Goal: Task Accomplishment & Management: Use online tool/utility

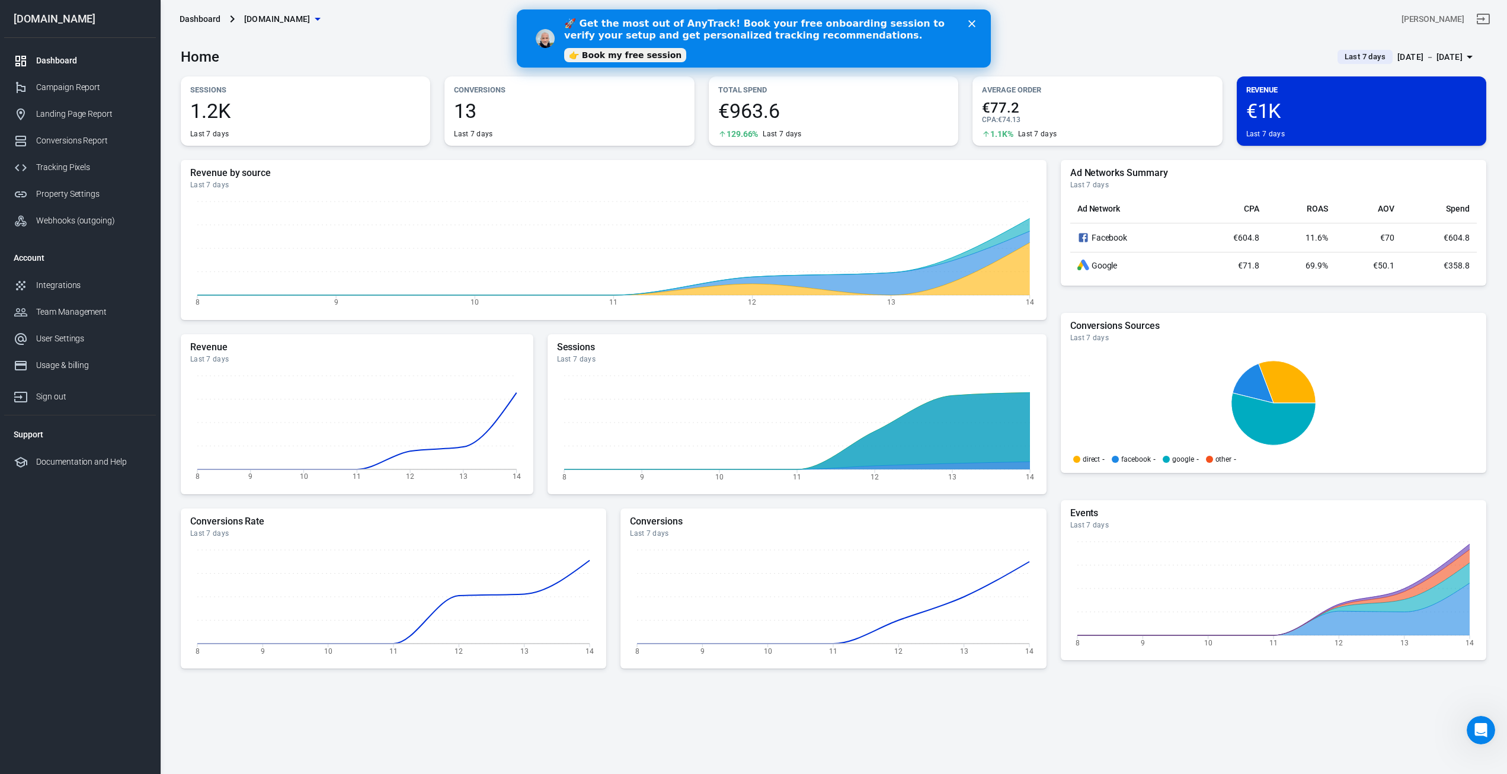
click at [1348, 56] on span "Last 7 days" at bounding box center [1364, 57] width 50 height 12
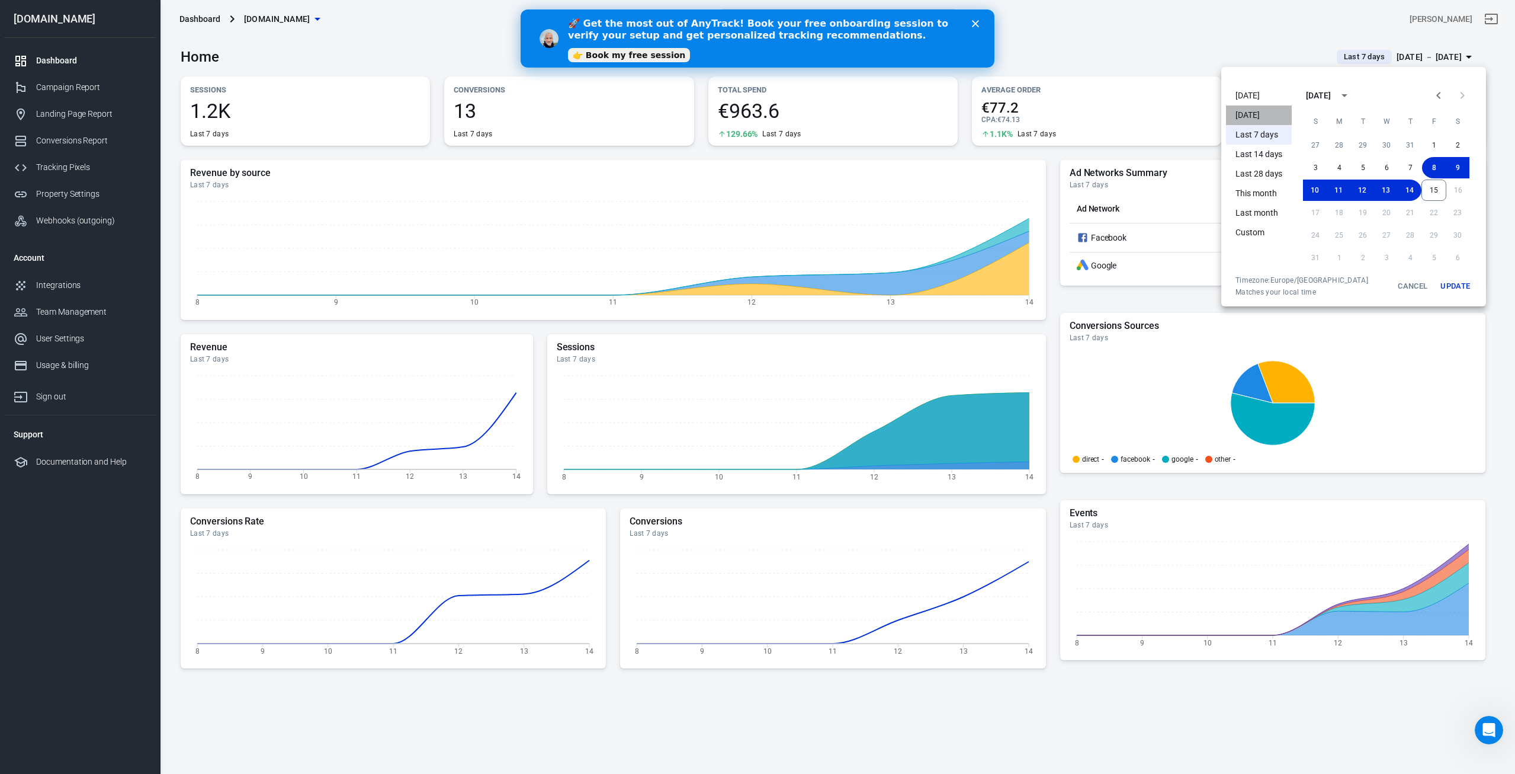
click at [1283, 116] on li "[DATE]" at bounding box center [1259, 115] width 66 height 20
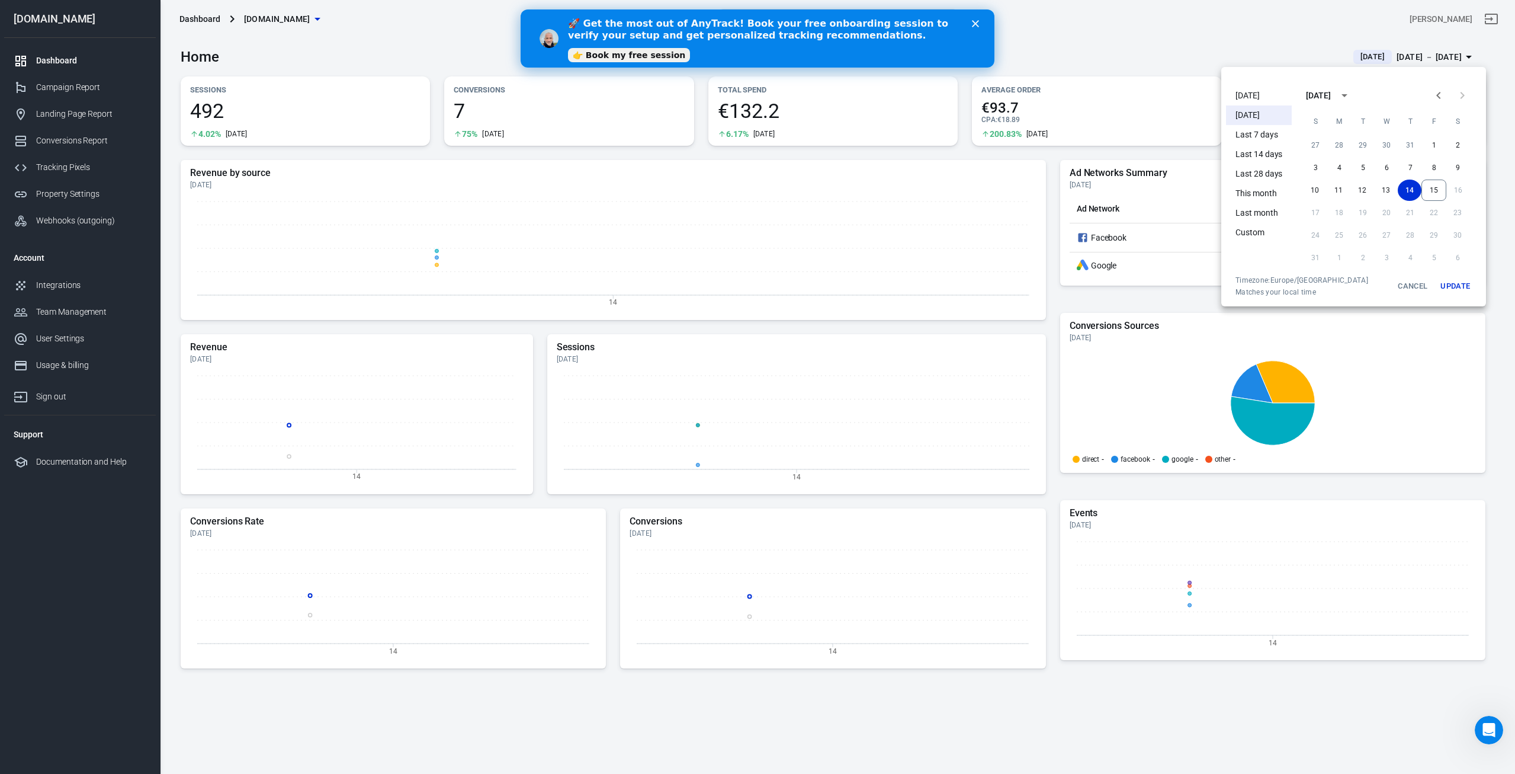
click at [1457, 285] on button "Update" at bounding box center [1456, 285] width 38 height 21
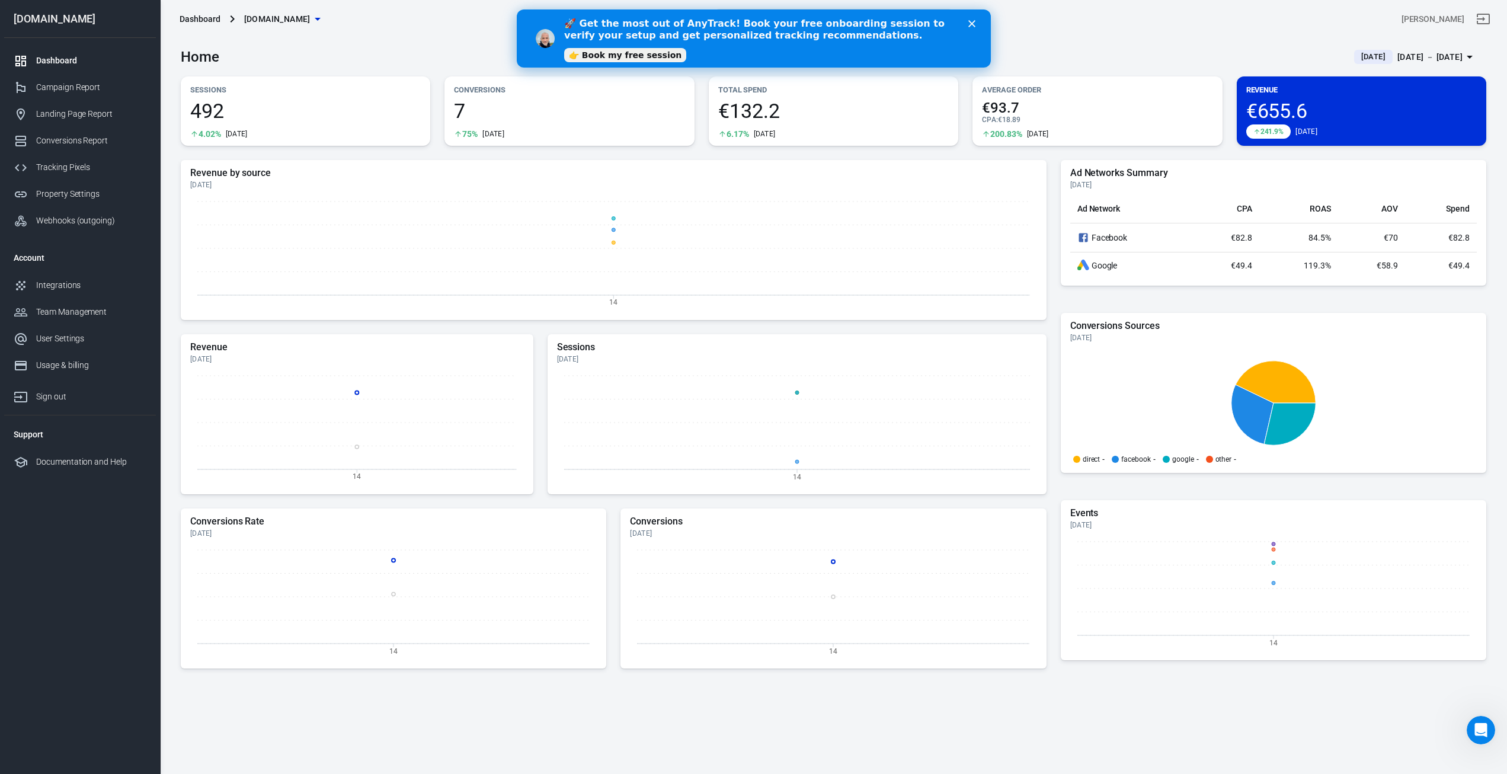
click at [969, 22] on polygon "Close" at bounding box center [970, 23] width 7 height 7
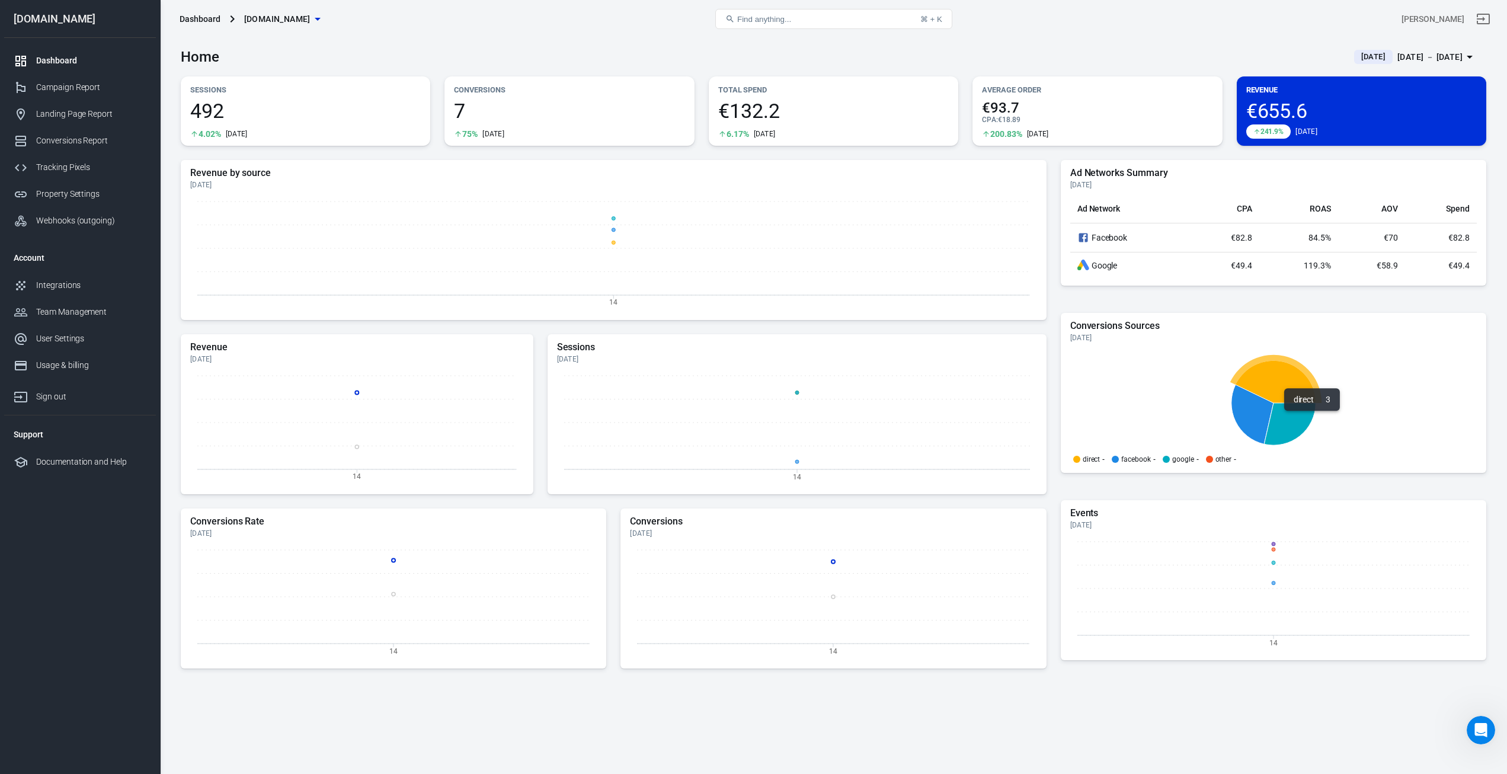
click at [1280, 389] on icon at bounding box center [1275, 382] width 80 height 42
click at [68, 86] on div "Campaign Report" at bounding box center [91, 87] width 110 height 12
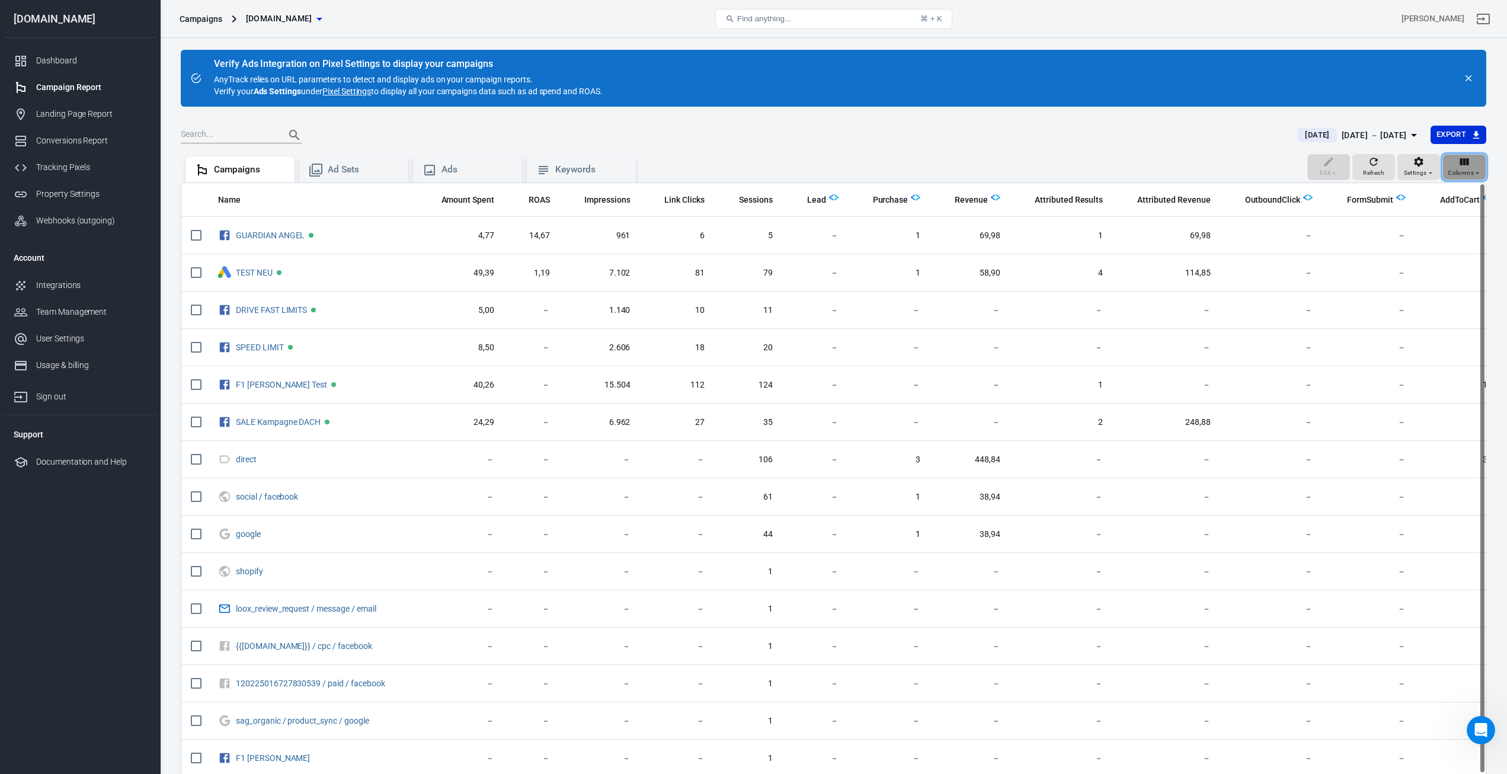
click at [1465, 177] on span "Columns" at bounding box center [1460, 173] width 26 height 11
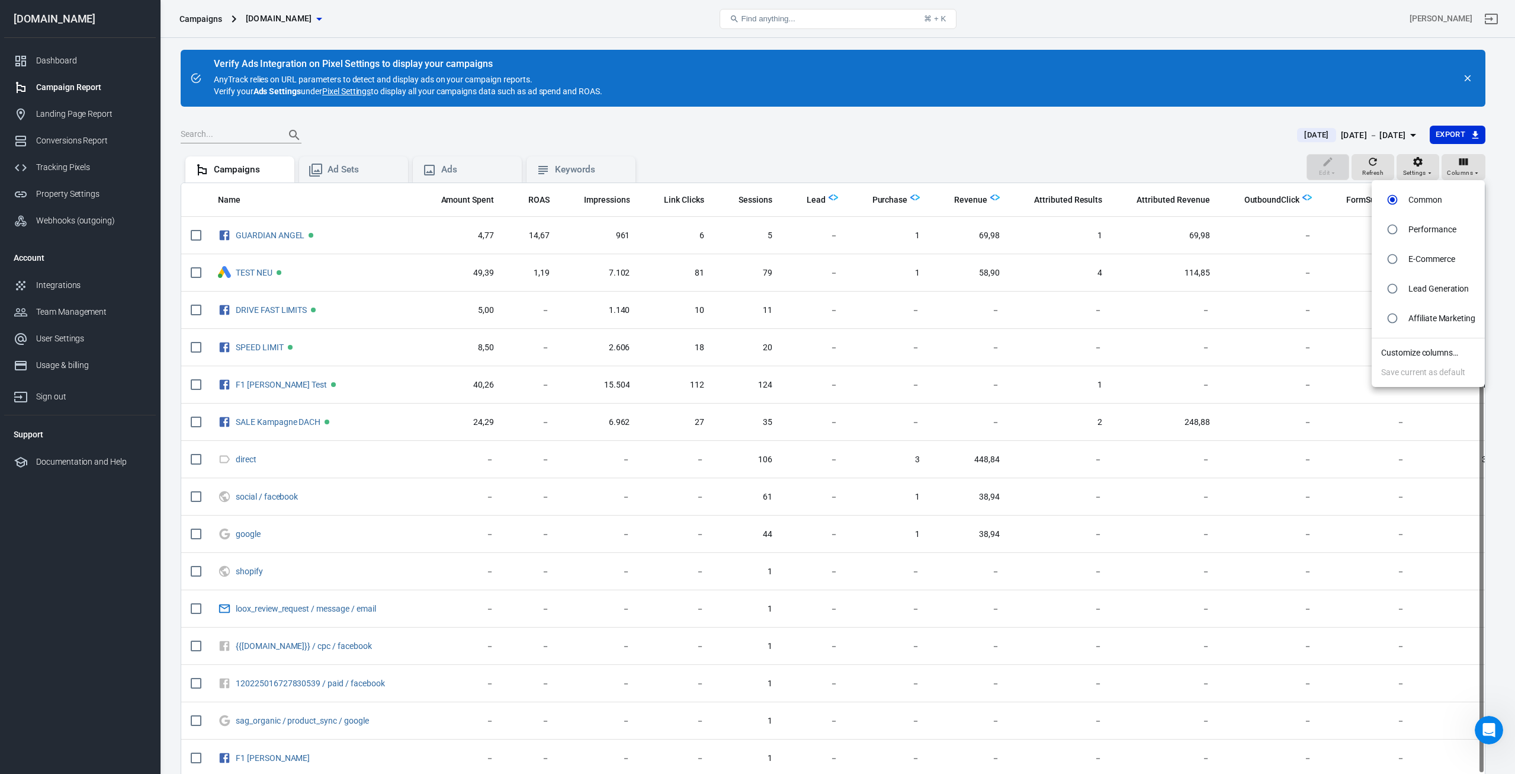
click at [1427, 251] on li "E-Commerce" at bounding box center [1428, 259] width 113 height 30
radio input "false"
radio input "true"
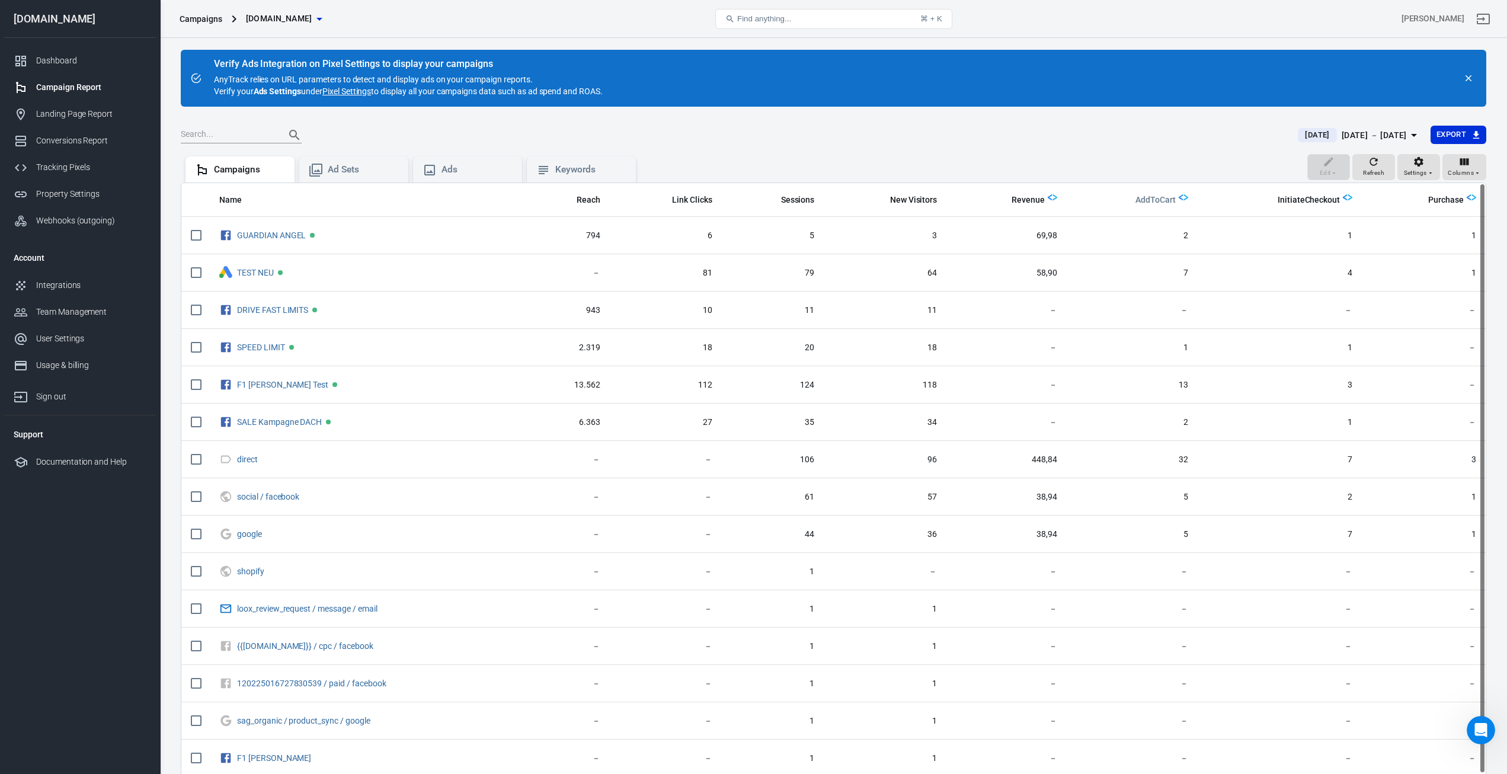
drag, startPoint x: 1157, startPoint y: 199, endPoint x: 1108, endPoint y: 199, distance: 48.6
click at [1108, 199] on th "AddToCart" at bounding box center [1131, 200] width 131 height 34
click at [1453, 166] on div "Columns" at bounding box center [1463, 167] width 33 height 23
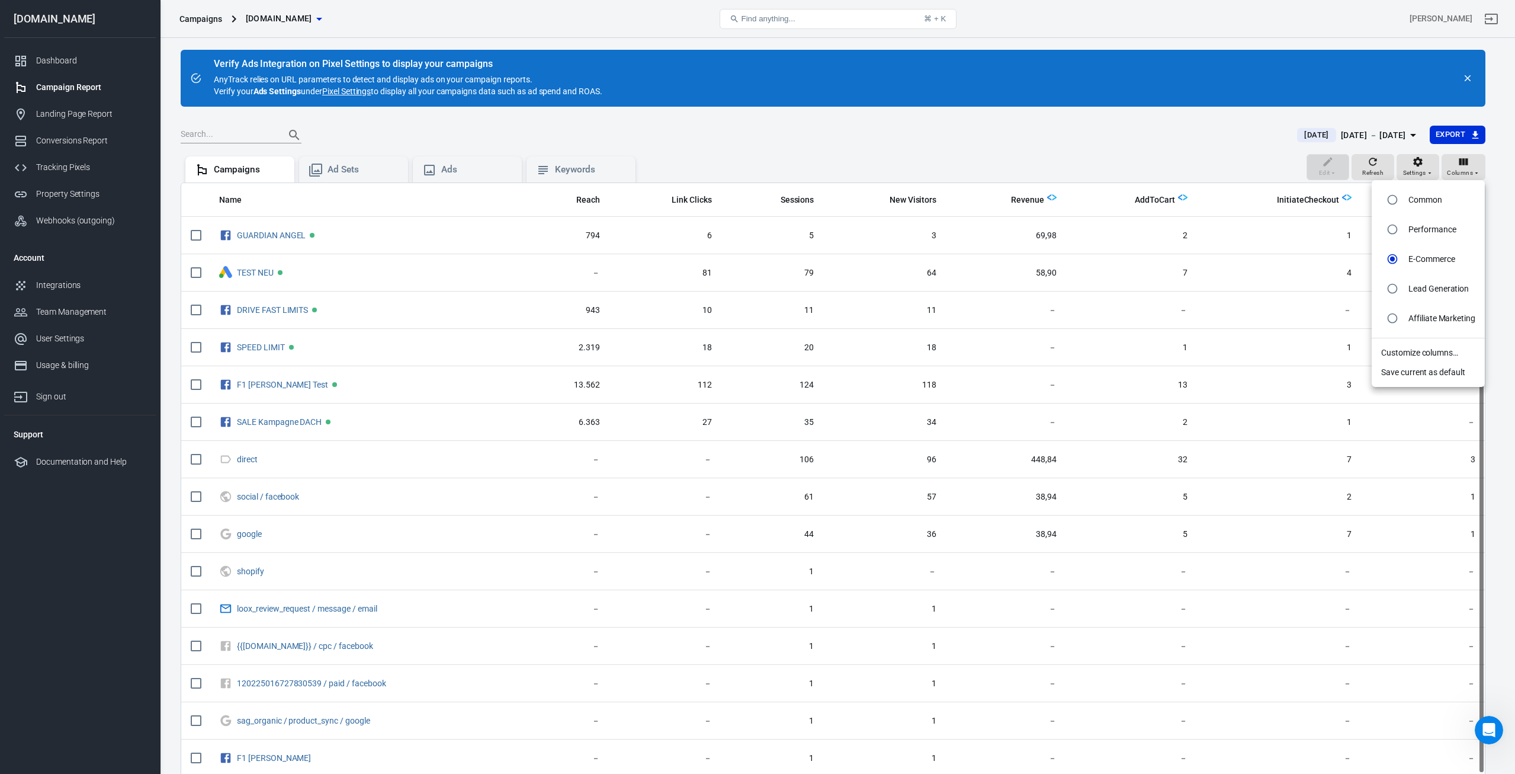
click at [1423, 353] on li "Customize columns…" at bounding box center [1428, 353] width 113 height 20
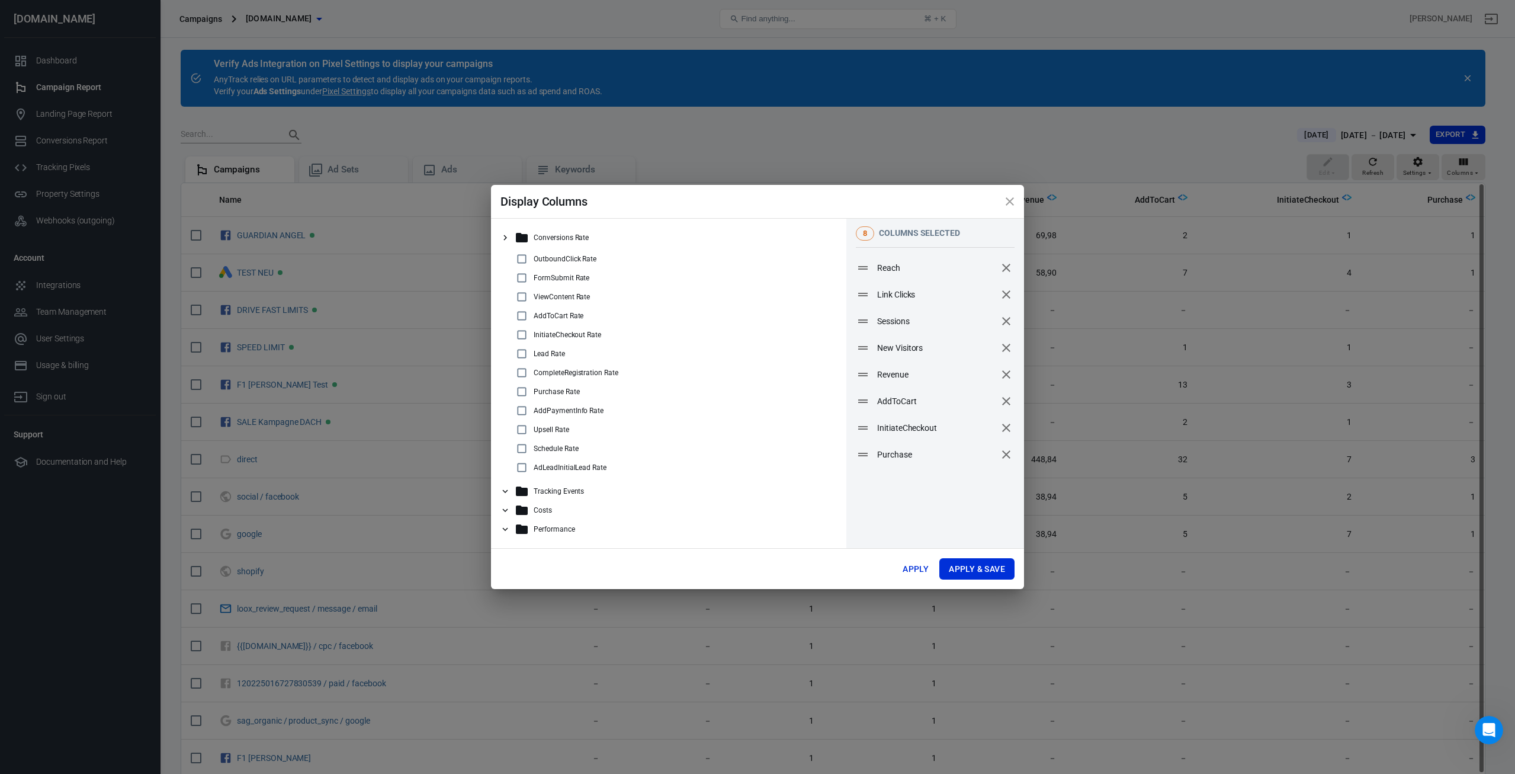
click at [1009, 200] on icon "close" at bounding box center [1010, 201] width 8 height 8
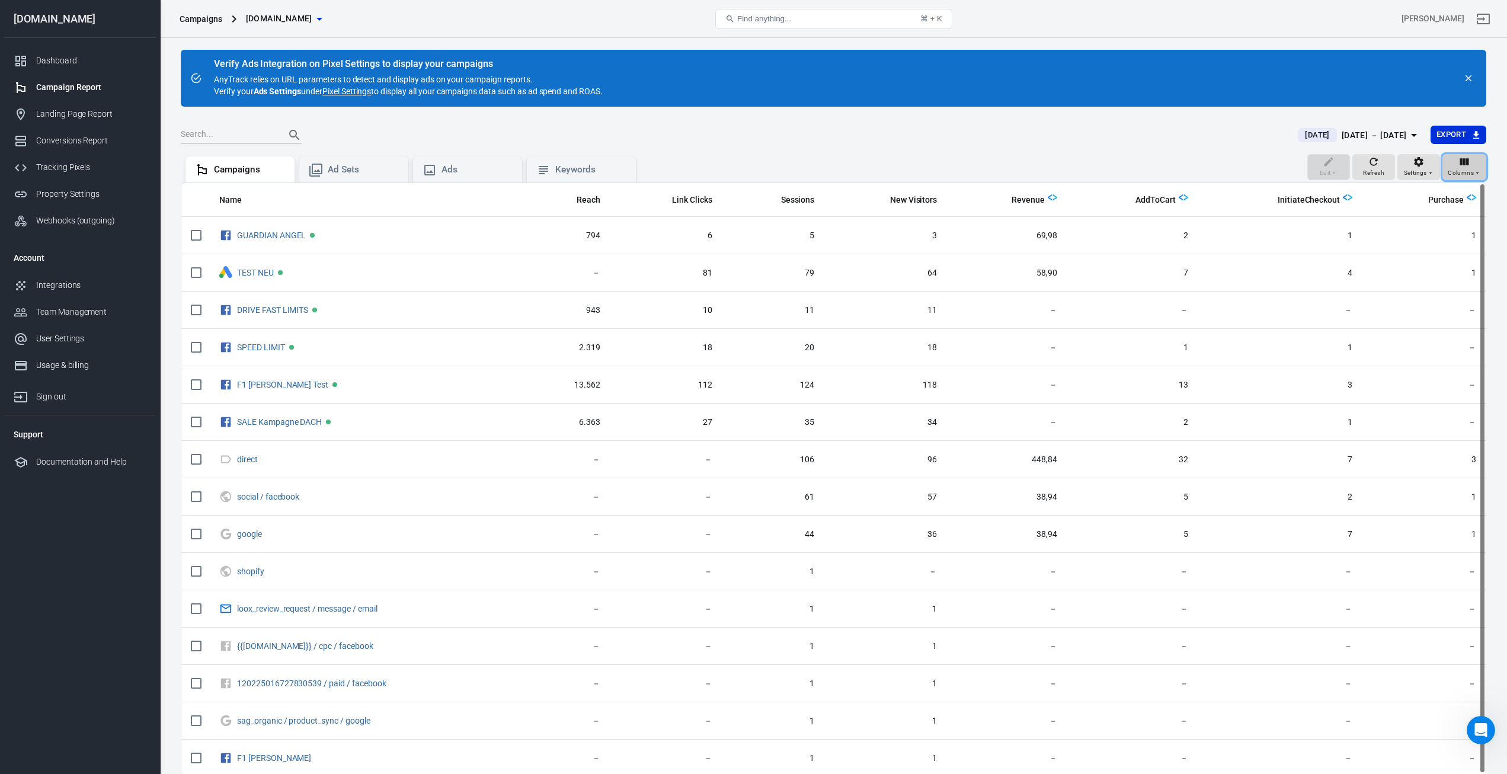
click at [1460, 166] on icon "button" at bounding box center [1464, 162] width 12 height 12
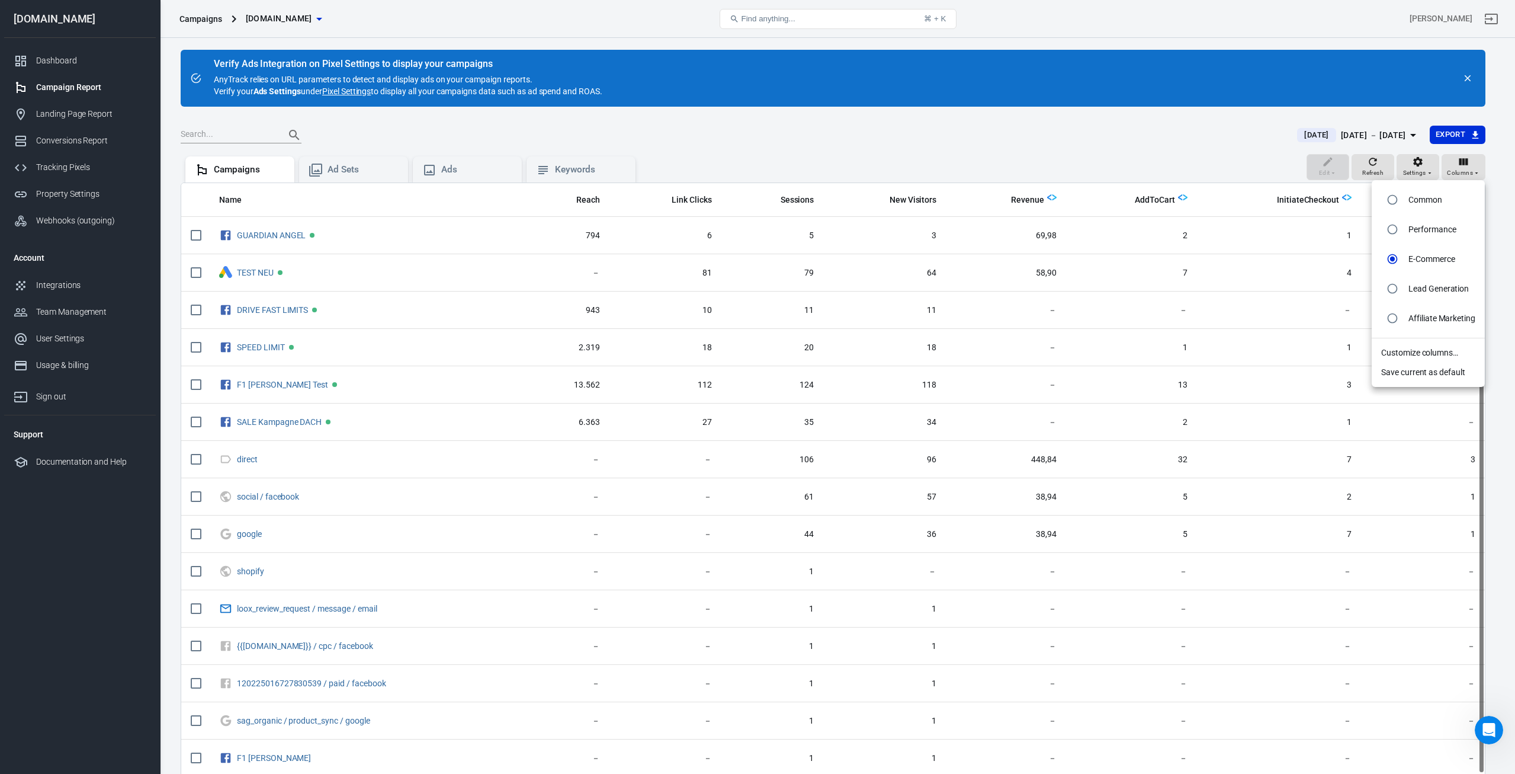
click at [1451, 196] on li "Common" at bounding box center [1428, 200] width 113 height 30
radio input "true"
radio input "false"
